Goal: Task Accomplishment & Management: Manage account settings

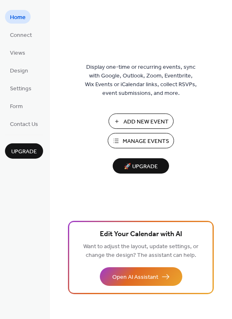
click at [124, 137] on span "Manage Events" at bounding box center [146, 141] width 46 height 9
click at [23, 93] on span "Settings" at bounding box center [21, 88] width 22 height 9
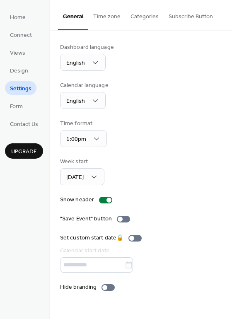
click at [152, 16] on button "Categories" at bounding box center [144, 14] width 38 height 29
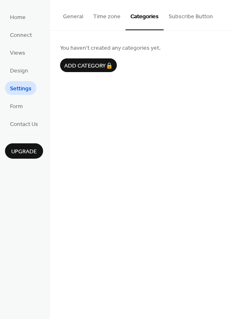
click at [99, 12] on button "Time zone" at bounding box center [106, 14] width 37 height 29
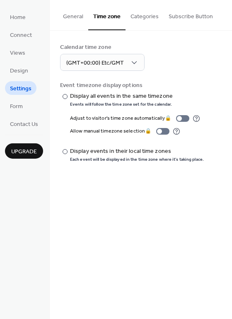
click at [65, 12] on button "General" at bounding box center [73, 14] width 30 height 29
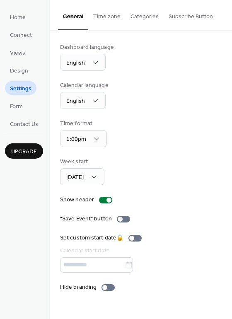
click at [26, 130] on div "Home Connect Views Design Settings Form Contact Us Upgrade" at bounding box center [25, 159] width 50 height 319
click at [26, 126] on span "Contact Us" at bounding box center [24, 124] width 28 height 9
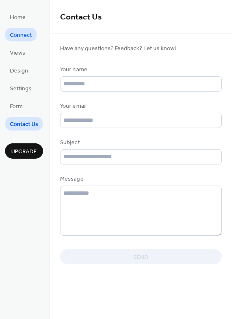
click at [18, 29] on link "Connect" at bounding box center [21, 35] width 32 height 14
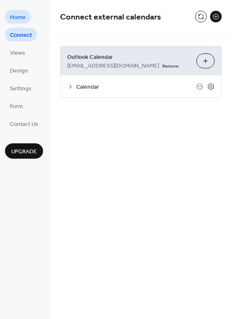
click at [28, 18] on link "Home" at bounding box center [18, 17] width 26 height 14
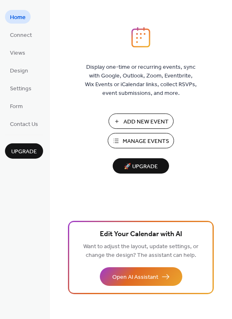
click at [31, 26] on ul "Home Connect Views Design Settings Form Contact Us" at bounding box center [24, 70] width 38 height 121
click at [33, 37] on link "Connect" at bounding box center [21, 35] width 32 height 14
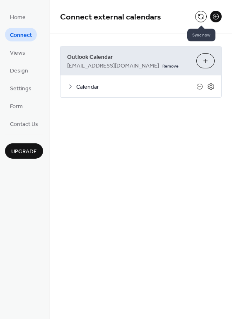
click at [202, 20] on button at bounding box center [201, 17] width 12 height 12
click at [214, 88] on icon at bounding box center [210, 86] width 7 height 7
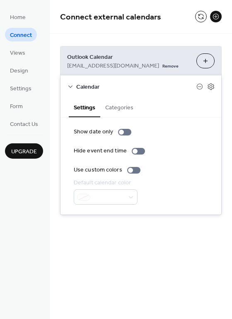
click at [120, 113] on button "Categories" at bounding box center [119, 106] width 38 height 19
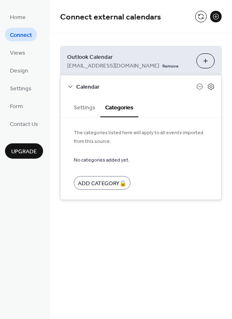
click at [92, 111] on button "Settings" at bounding box center [84, 106] width 31 height 19
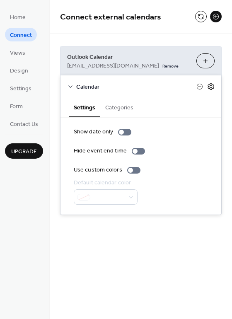
click at [212, 88] on icon at bounding box center [210, 86] width 7 height 7
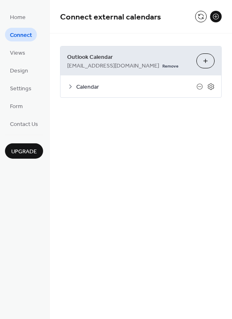
click at [198, 64] on button "Choose Calendars" at bounding box center [205, 60] width 18 height 15
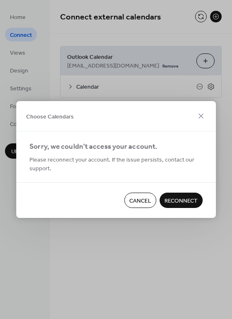
click at [168, 197] on span "Reconnect" at bounding box center [180, 201] width 33 height 9
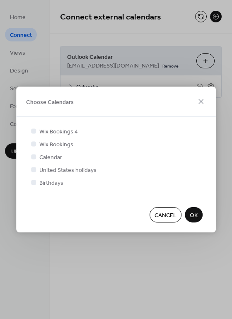
click at [195, 211] on span "OK" at bounding box center [194, 215] width 8 height 9
